Goal: Information Seeking & Learning: Learn about a topic

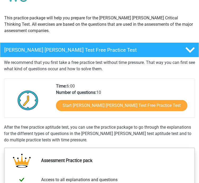
scroll to position [52, 0]
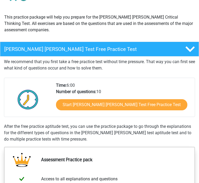
click at [145, 100] on link "Start [PERSON_NAME] [PERSON_NAME] Test Free Practice Test" at bounding box center [121, 105] width 131 height 11
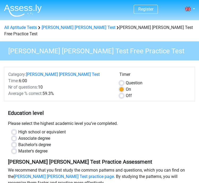
click at [139, 80] on label "Per Question" at bounding box center [134, 83] width 17 height 6
click at [124, 80] on input "Per Question" at bounding box center [122, 82] width 4 height 5
radio input "true"
click at [127, 93] on label "Off" at bounding box center [129, 96] width 6 height 6
click at [124, 93] on input "Off" at bounding box center [122, 95] width 4 height 5
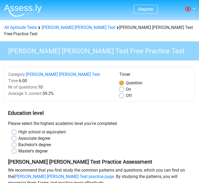
radio input "true"
click at [50, 129] on label "High school or equivalent" at bounding box center [42, 132] width 48 height 6
click at [16, 129] on input "High school or equivalent" at bounding box center [14, 131] width 4 height 5
radio input "true"
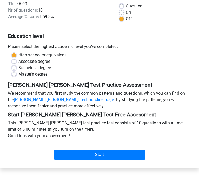
scroll to position [77, 0]
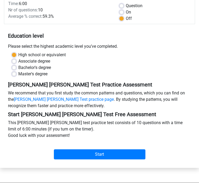
click at [133, 150] on input "Start" at bounding box center [100, 155] width 92 height 10
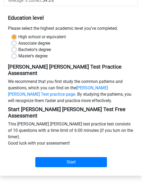
scroll to position [101, 0]
click at [82, 157] on input "Start" at bounding box center [71, 162] width 72 height 10
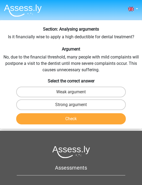
click at [117, 107] on label "Strong argument" at bounding box center [71, 104] width 110 height 11
click at [75, 107] on input "Strong argument" at bounding box center [72, 106] width 3 height 3
radio input "true"
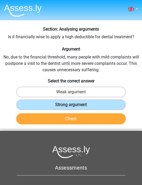
click at [110, 120] on button "Check" at bounding box center [71, 118] width 110 height 11
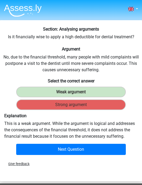
click at [99, 149] on button "Next Question" at bounding box center [71, 149] width 110 height 11
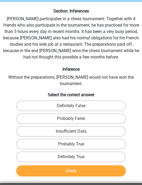
scroll to position [20, 0]
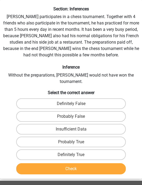
click at [105, 137] on label "Probably True" at bounding box center [71, 142] width 110 height 11
click at [75, 142] on input "Probably True" at bounding box center [72, 143] width 3 height 3
radio input "true"
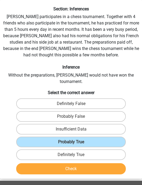
click at [101, 163] on button "Check" at bounding box center [71, 168] width 110 height 11
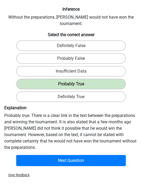
scroll to position [78, 0]
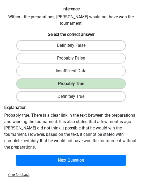
click at [97, 155] on button "Next Question" at bounding box center [71, 160] width 110 height 11
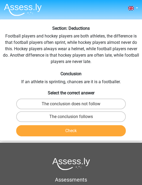
scroll to position [1, 0]
click at [114, 106] on label "The conclusion does not follow" at bounding box center [71, 104] width 110 height 11
click at [75, 106] on input "The conclusion does not follow" at bounding box center [72, 105] width 3 height 3
radio input "true"
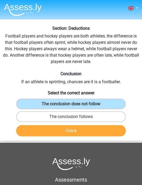
scroll to position [1, 0]
click at [105, 133] on button "Check" at bounding box center [71, 130] width 110 height 11
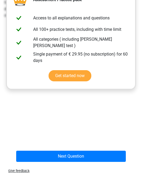
scroll to position [148, 0]
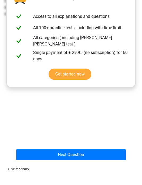
click at [96, 156] on button "Next Question" at bounding box center [71, 154] width 110 height 11
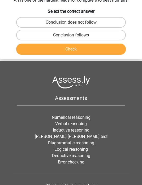
scroll to position [20, 0]
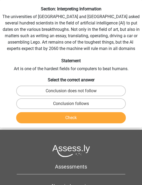
click at [117, 106] on label "Conclusion follows" at bounding box center [71, 103] width 110 height 11
click at [75, 106] on input "Conclusion follows" at bounding box center [72, 105] width 3 height 3
radio input "true"
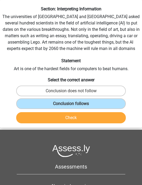
click at [112, 116] on button "Check" at bounding box center [71, 117] width 110 height 11
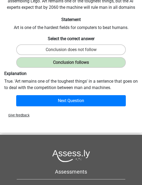
scroll to position [0, 0]
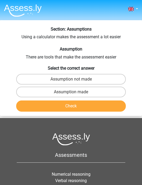
click at [118, 91] on label "Assumption made" at bounding box center [71, 92] width 110 height 11
click at [75, 92] on input "Assumption made" at bounding box center [72, 93] width 3 height 3
radio input "true"
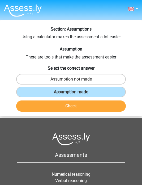
click at [111, 104] on button "Check" at bounding box center [71, 105] width 110 height 11
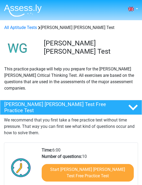
scroll to position [4, 0]
